Goal: Information Seeking & Learning: Learn about a topic

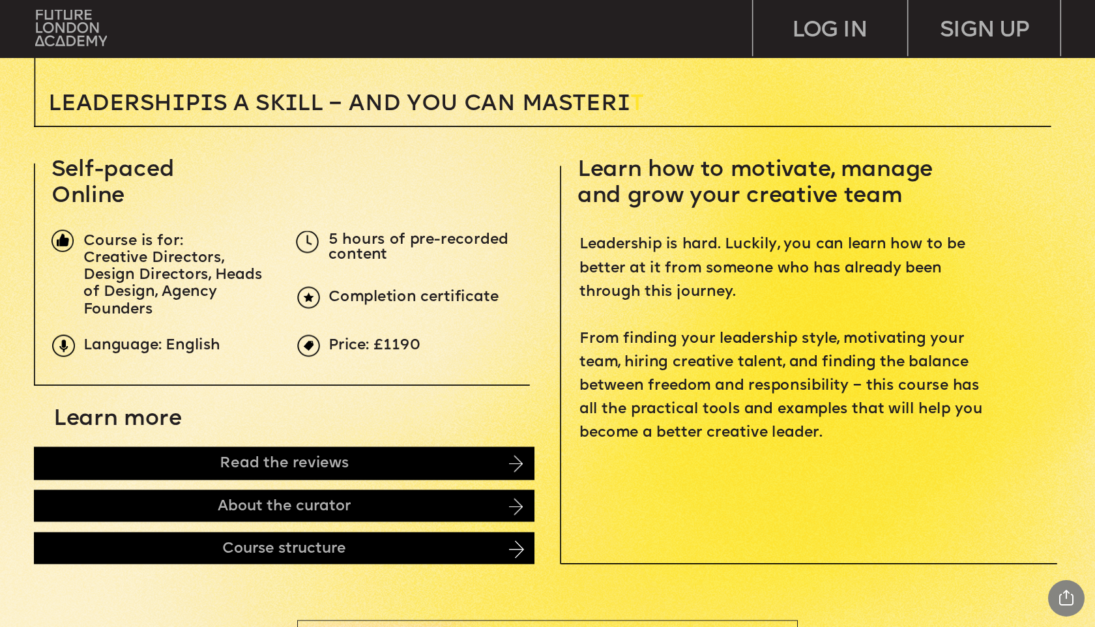
scroll to position [439, 0]
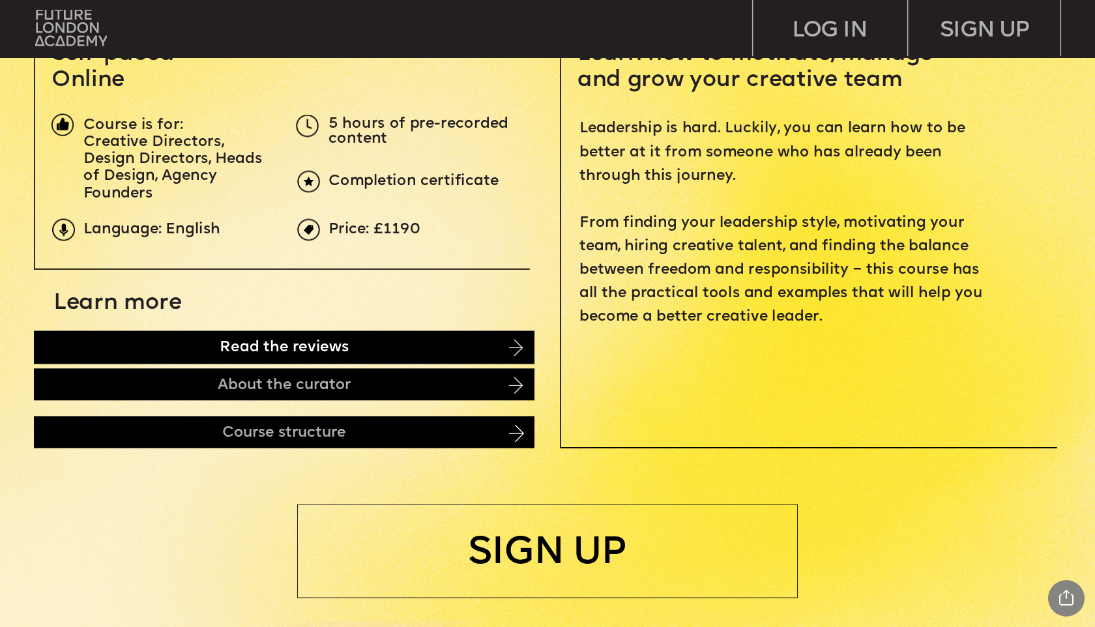
click at [413, 353] on div "Read the reviews" at bounding box center [284, 347] width 501 height 33
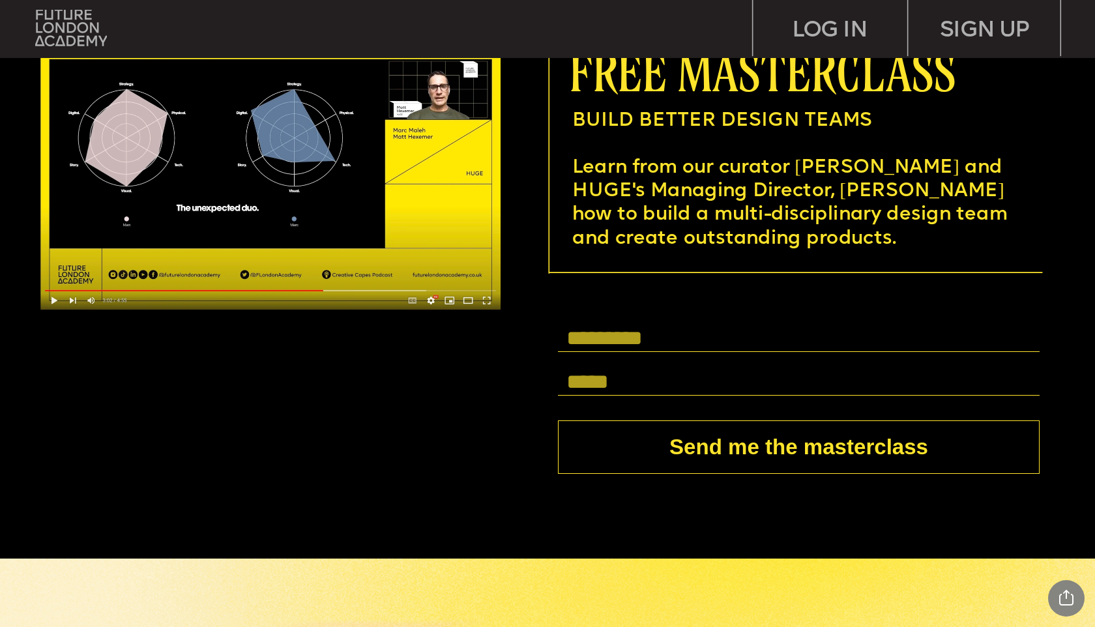
scroll to position [4245, 0]
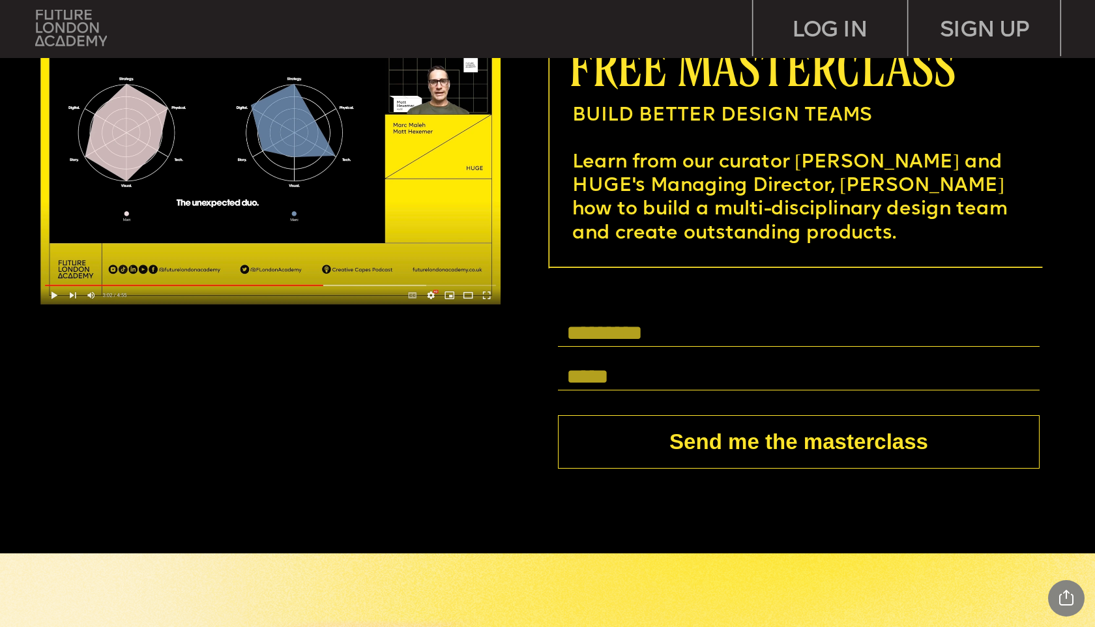
click at [52, 30] on img at bounding box center [71, 28] width 72 height 37
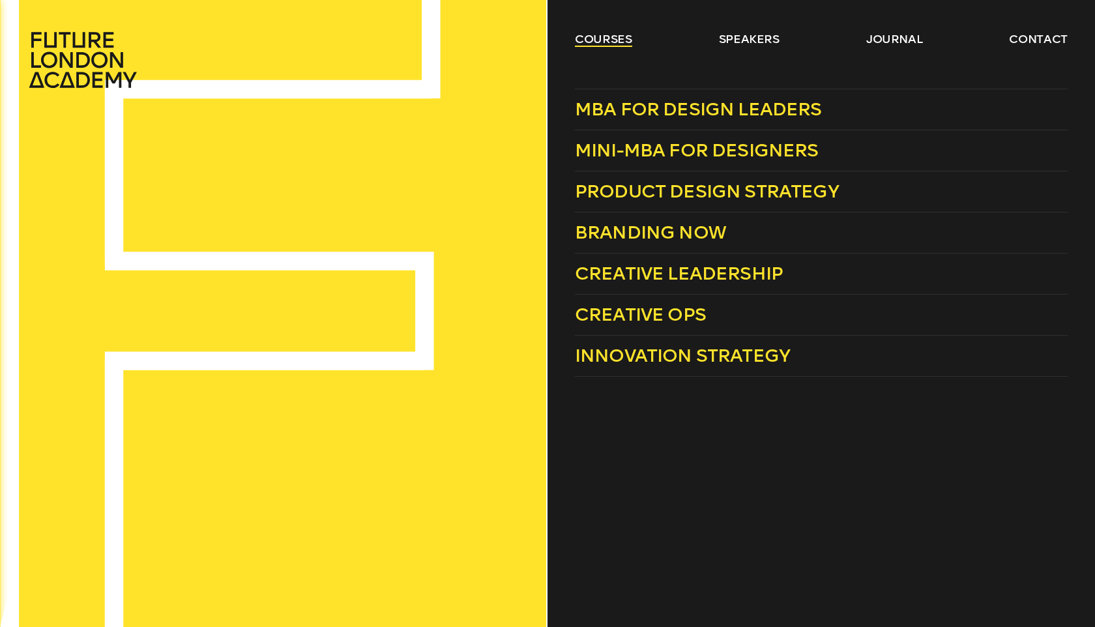
click at [622, 38] on link "courses" at bounding box center [603, 39] width 57 height 16
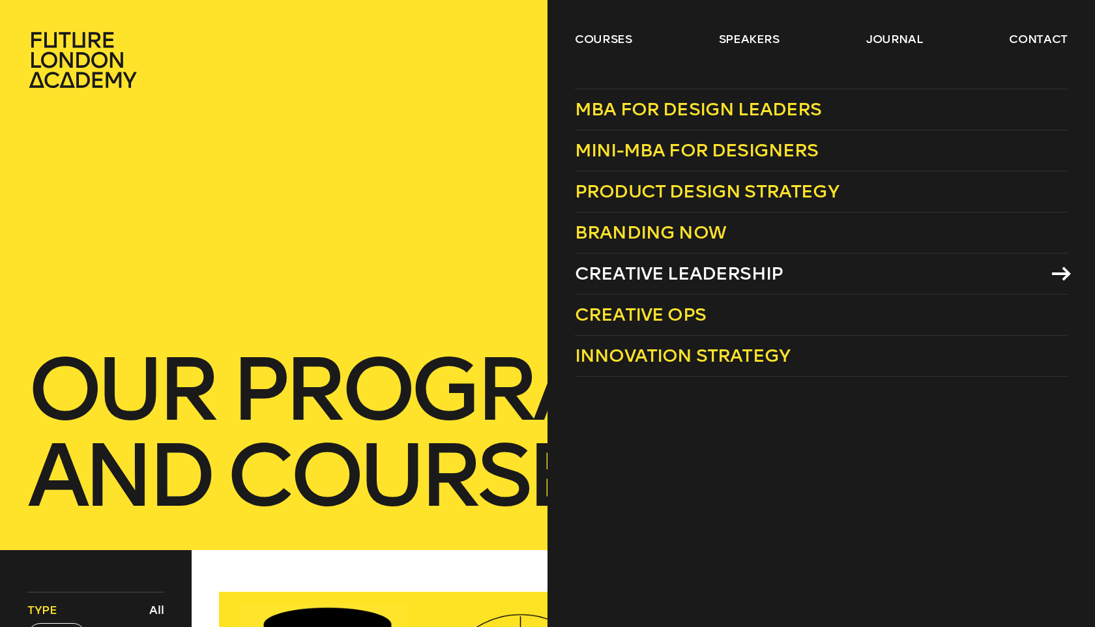
click at [658, 272] on span "Creative Leadership" at bounding box center [679, 274] width 208 height 22
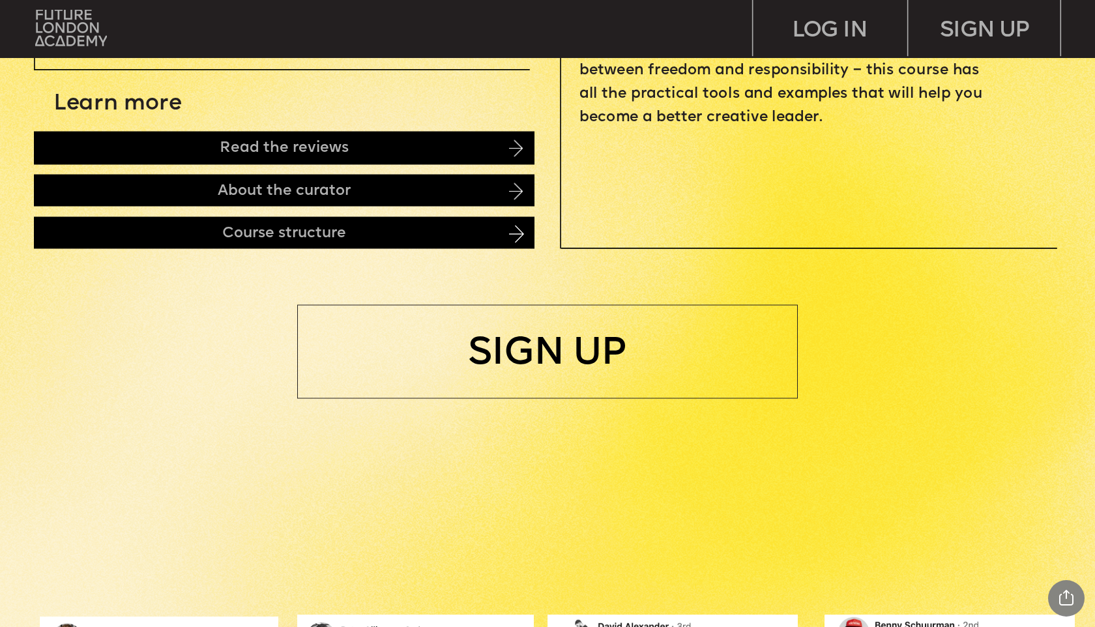
scroll to position [767, 0]
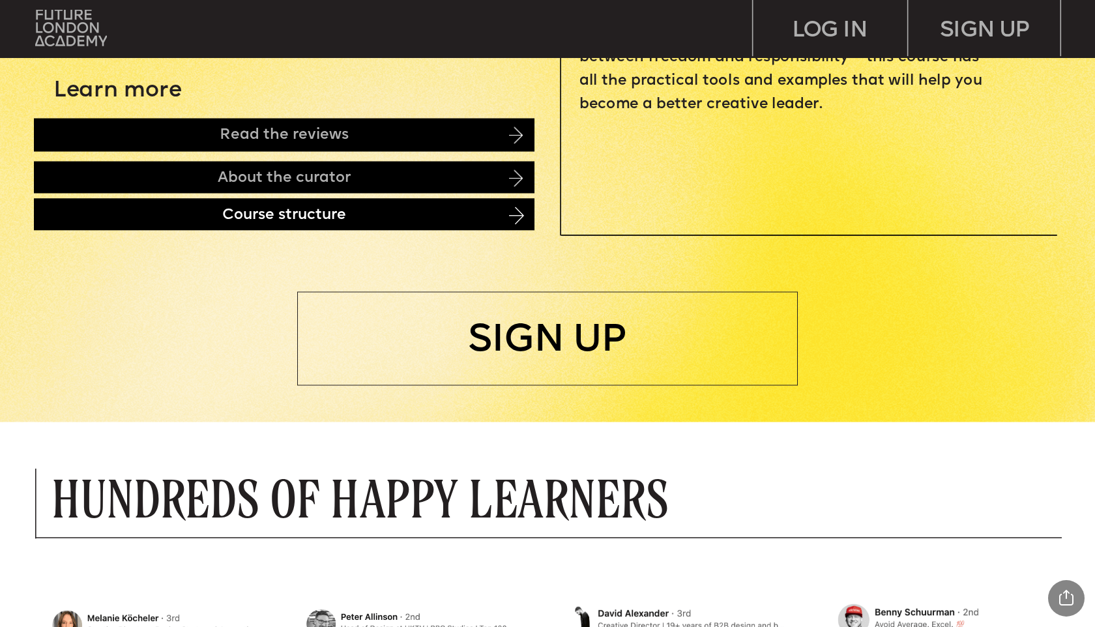
click at [454, 221] on div "Course structure" at bounding box center [284, 214] width 501 height 32
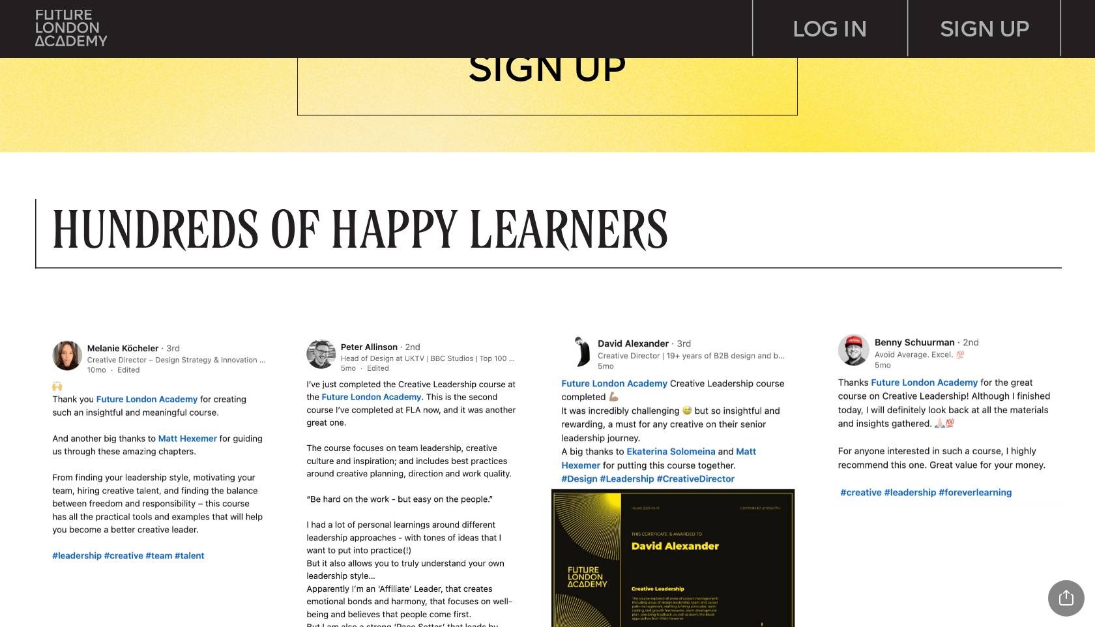
scroll to position [1036, 0]
